Goal: Communication & Community: Answer question/provide support

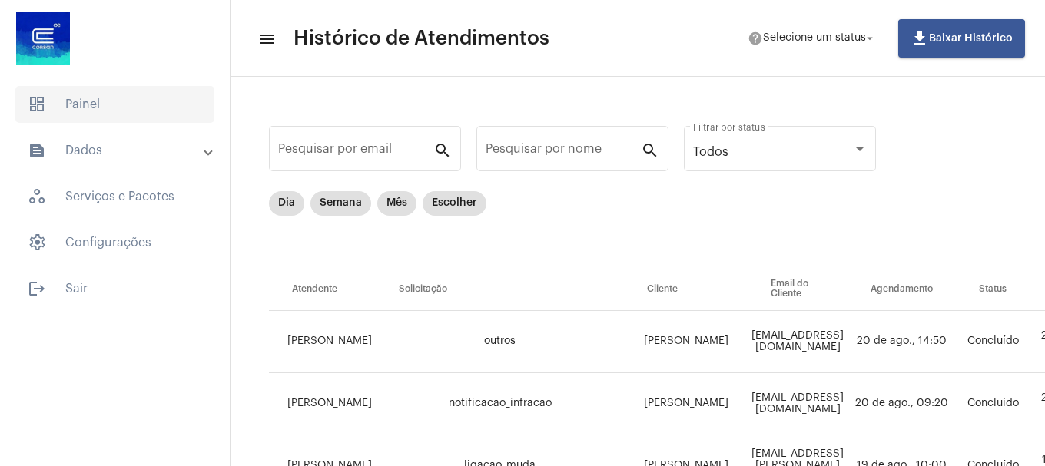
click at [141, 113] on span "dashboard Painel" at bounding box center [114, 104] width 199 height 37
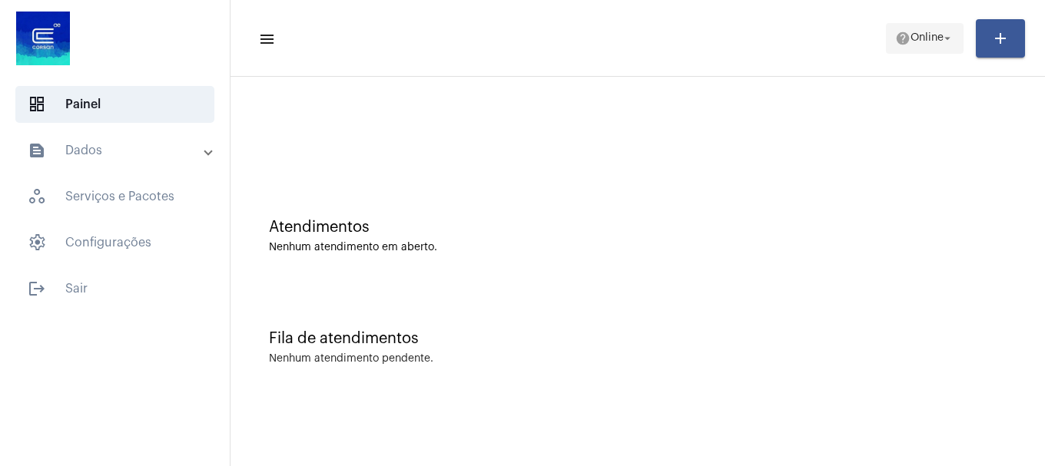
click at [916, 49] on span "help Online arrow_drop_down" at bounding box center [924, 38] width 59 height 28
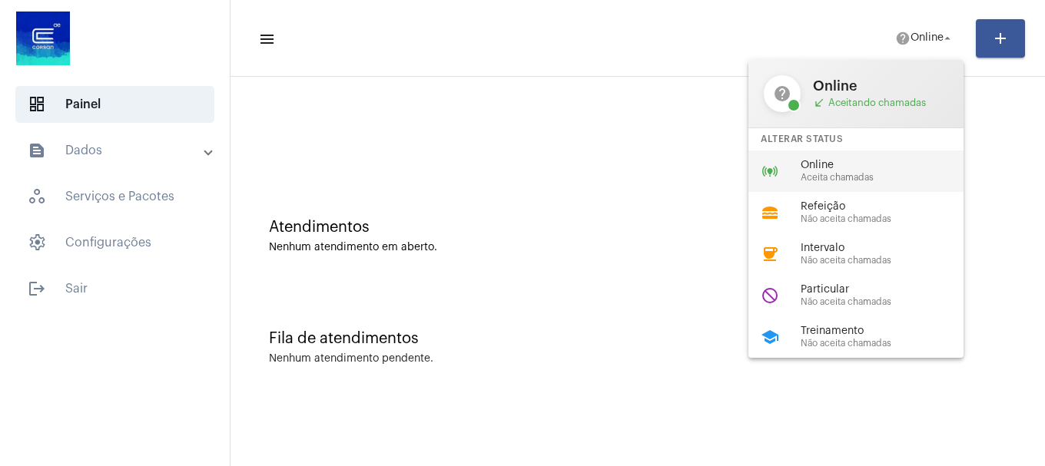
click at [863, 160] on span "Online" at bounding box center [887, 166] width 175 height 12
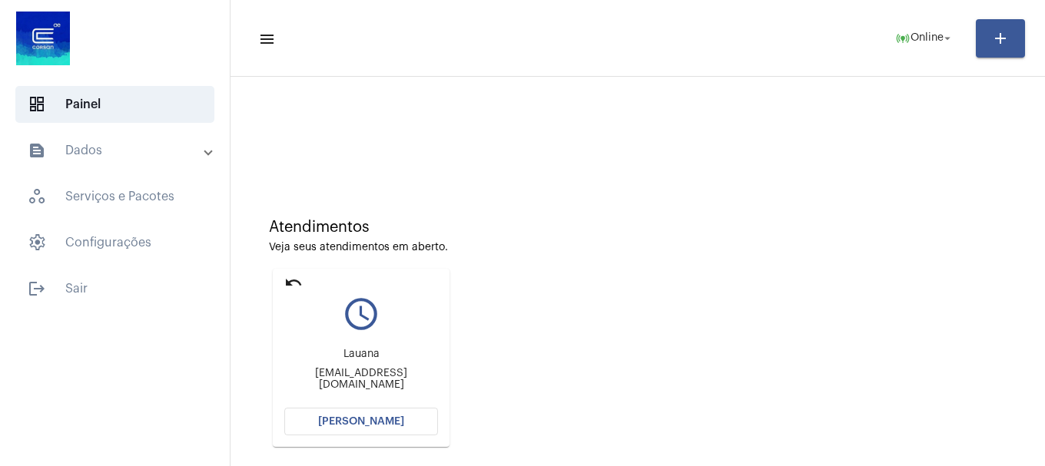
click at [323, 431] on button "[PERSON_NAME]" at bounding box center [361, 422] width 154 height 28
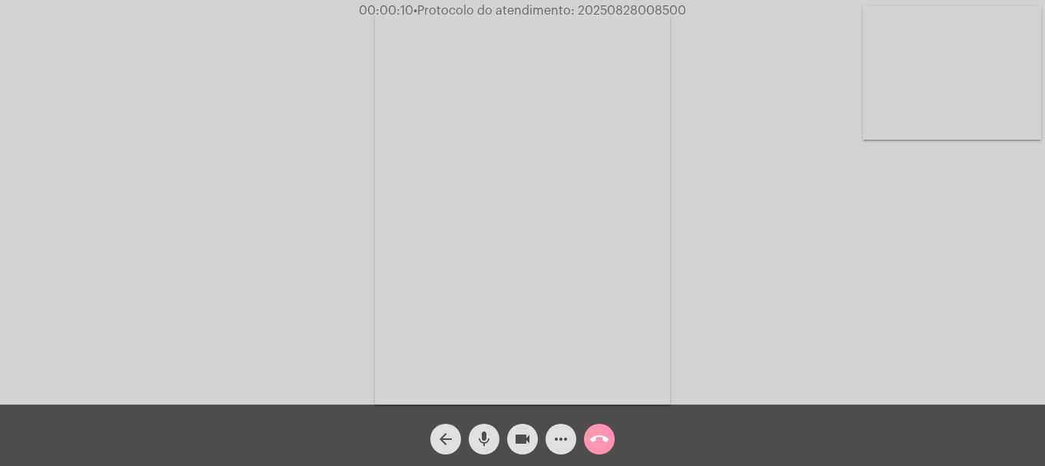
click at [946, 101] on video at bounding box center [952, 73] width 178 height 134
click at [282, 230] on video at bounding box center [203, 206] width 178 height 237
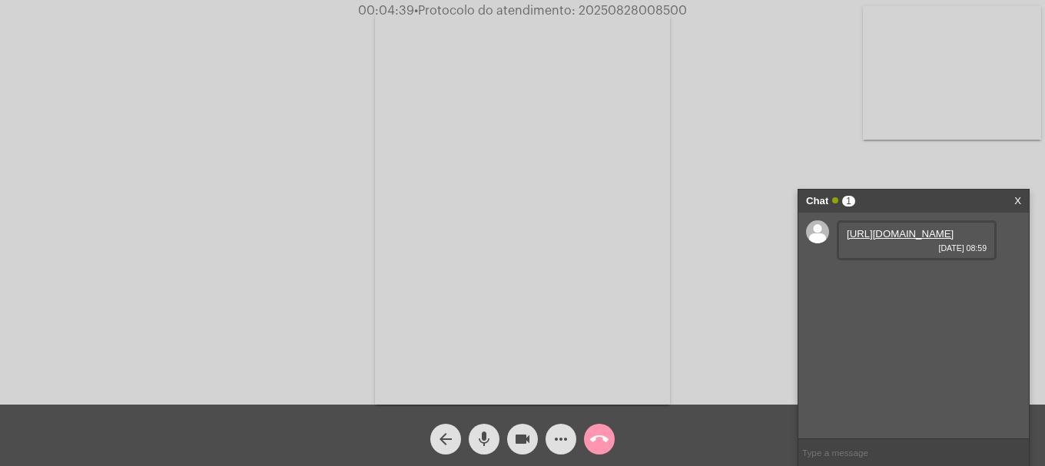
click at [514, 441] on mat-icon "videocam" at bounding box center [522, 439] width 18 height 18
click at [514, 441] on mat-icon "videocam_off" at bounding box center [522, 439] width 18 height 18
click at [514, 441] on mat-icon "videocam" at bounding box center [522, 439] width 18 height 18
click at [883, 240] on link "[URL][DOMAIN_NAME]" at bounding box center [899, 234] width 107 height 12
click at [515, 435] on mat-icon "videocam_off" at bounding box center [522, 439] width 18 height 18
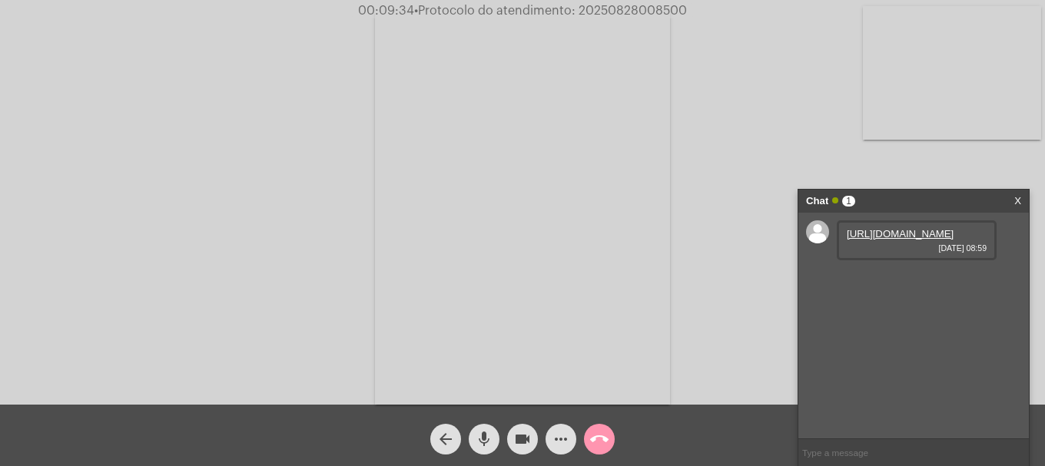
click at [541, 452] on div "videocam" at bounding box center [522, 435] width 38 height 38
click at [527, 441] on mat-icon "videocam_off" at bounding box center [522, 439] width 18 height 18
click at [898, 84] on video at bounding box center [952, 73] width 178 height 134
click at [896, 283] on link "[URL][DOMAIN_NAME]" at bounding box center [899, 278] width 107 height 12
click at [534, 441] on button "videocam" at bounding box center [522, 439] width 31 height 31
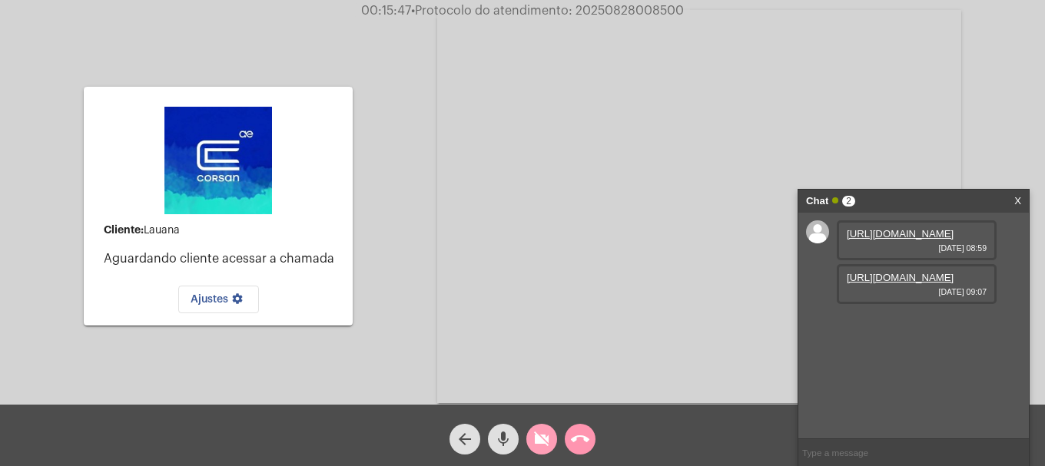
click at [552, 440] on button "videocam_off" at bounding box center [541, 439] width 31 height 31
